Goal: Task Accomplishment & Management: Manage account settings

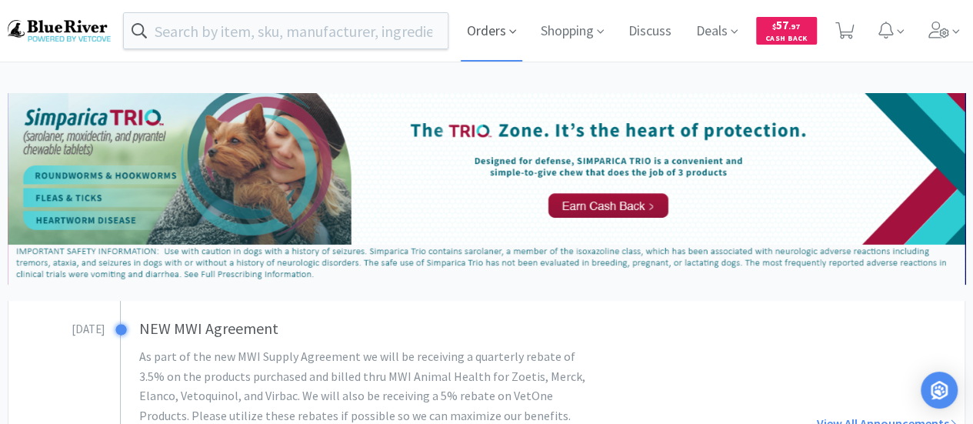
click at [500, 32] on span "Orders" at bounding box center [492, 31] width 62 height 62
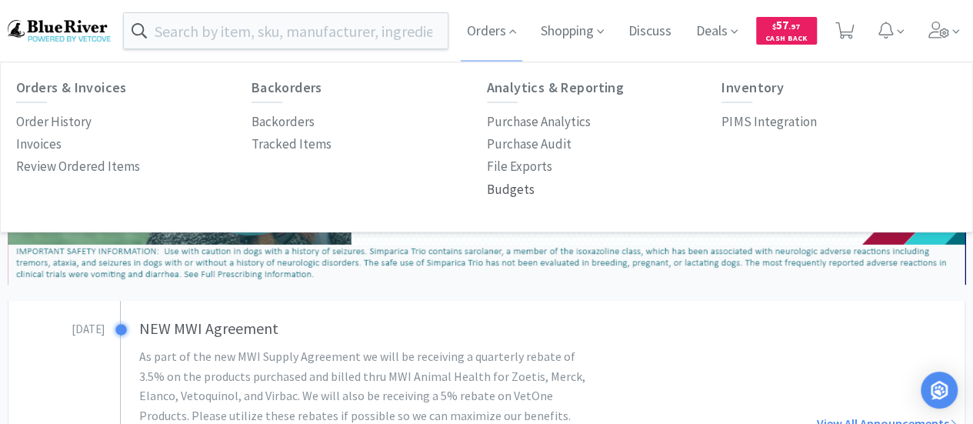
click at [503, 186] on p "Budgets" at bounding box center [511, 189] width 48 height 21
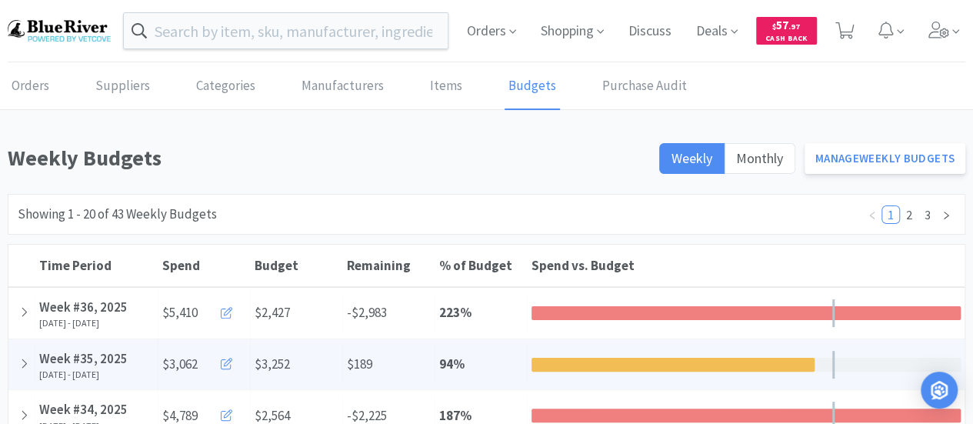
click at [221, 361] on icon at bounding box center [227, 364] width 12 height 12
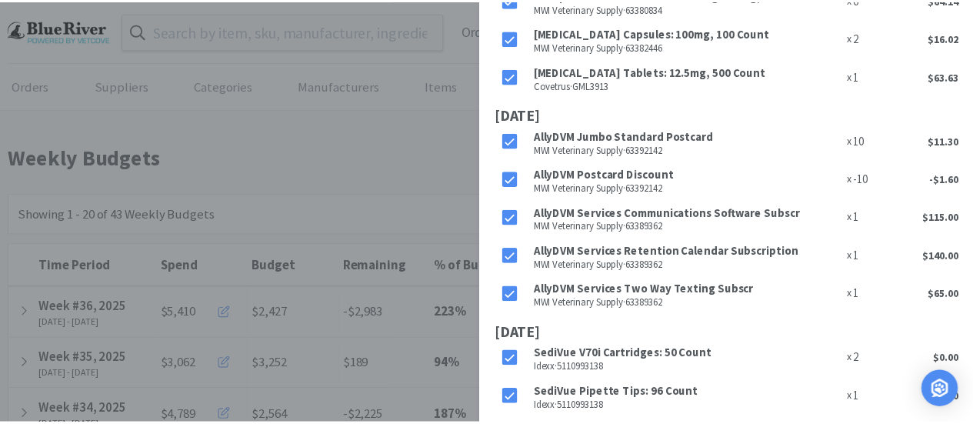
scroll to position [1787, 0]
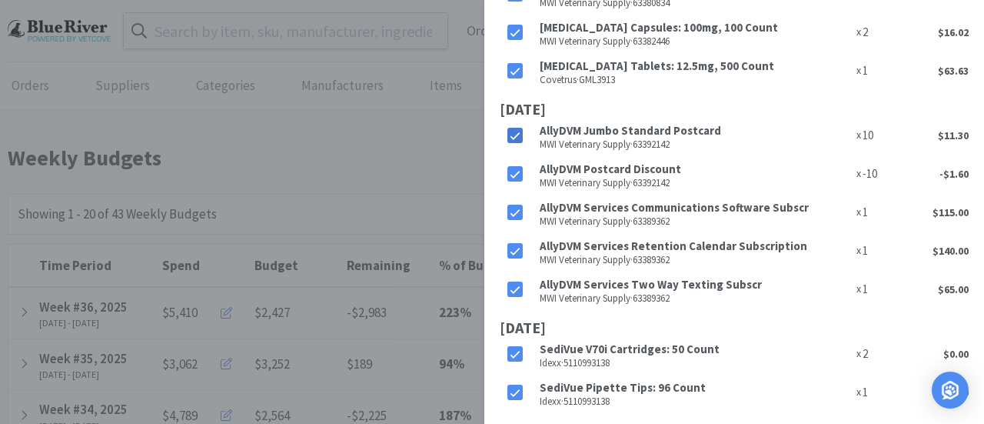
click at [518, 134] on icon at bounding box center [515, 136] width 11 height 11
click at [515, 174] on icon at bounding box center [515, 175] width 10 height 8
click at [517, 210] on icon at bounding box center [515, 213] width 10 height 8
click at [512, 254] on icon at bounding box center [515, 251] width 11 height 11
click at [516, 290] on icon at bounding box center [515, 289] width 11 height 11
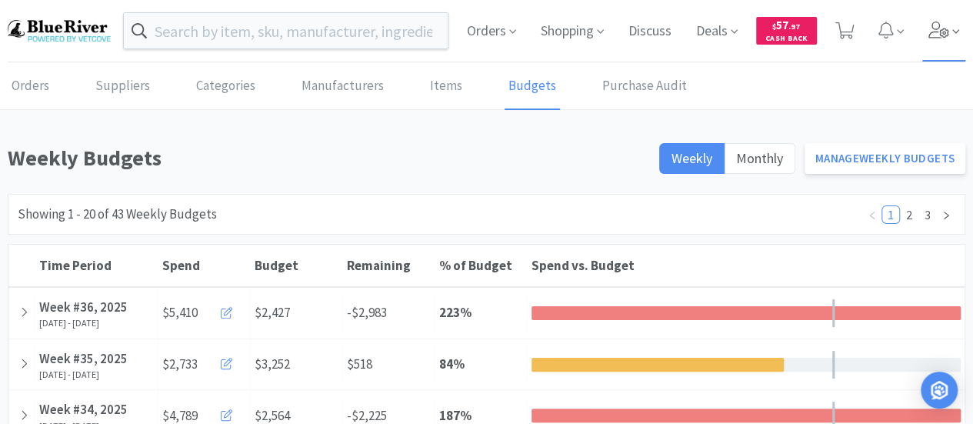
click at [950, 30] on span at bounding box center [944, 31] width 44 height 62
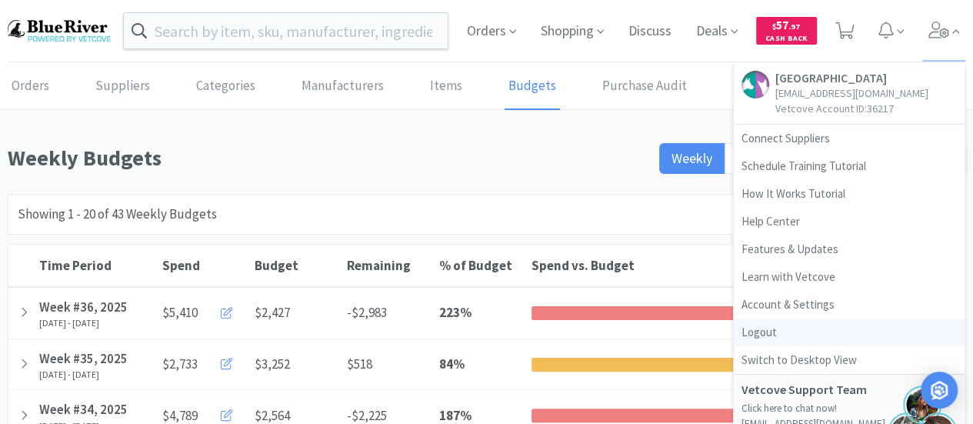
click at [763, 328] on link "Logout" at bounding box center [848, 332] width 231 height 28
